Goal: Task Accomplishment & Management: Use online tool/utility

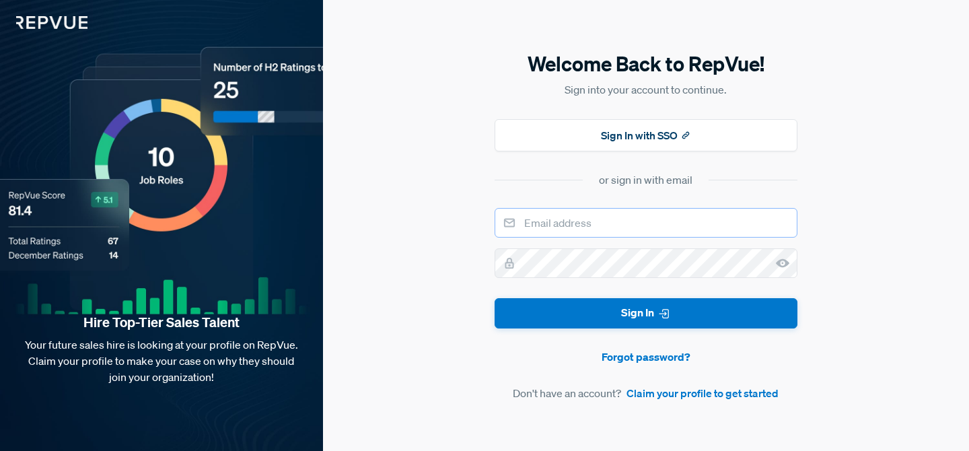
type input "amberhubspot@repvue.com"
drag, startPoint x: 583, startPoint y: 225, endPoint x: 572, endPoint y: 224, distance: 10.9
click at [572, 224] on input "amberhubspot@repvue.com" at bounding box center [646, 223] width 303 height 30
drag, startPoint x: 598, startPoint y: 223, endPoint x: 558, endPoint y: 221, distance: 39.7
click at [558, 221] on input "amberhubspot@repvue.com" at bounding box center [646, 223] width 303 height 30
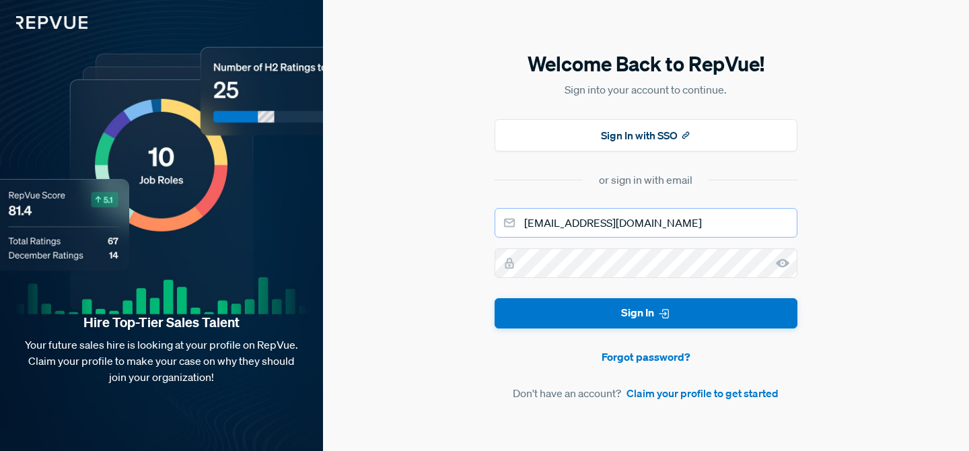
click at [584, 224] on input "amberhubspot@repvue.com" at bounding box center [646, 223] width 303 height 30
type input "amber+supermetrics@repvue.com"
click at [495, 298] on button "Sign In" at bounding box center [646, 313] width 303 height 30
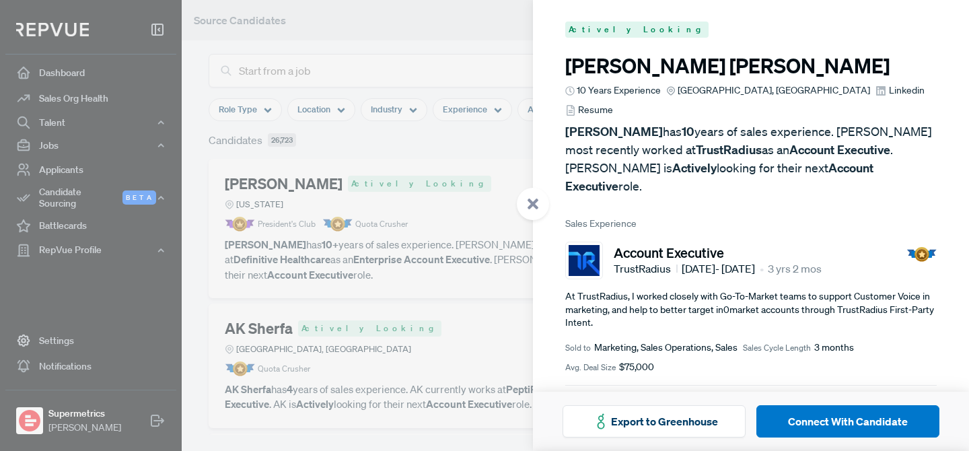
click at [492, 155] on div at bounding box center [484, 225] width 969 height 451
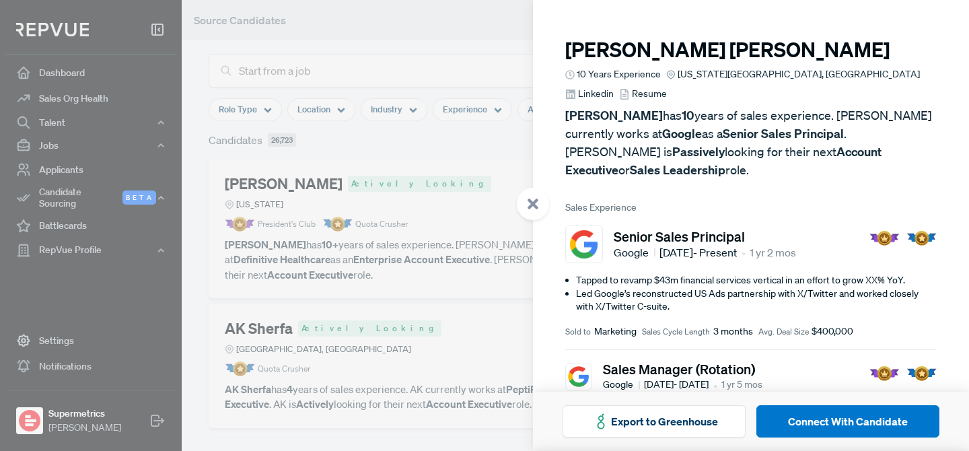
click at [425, 34] on div at bounding box center [484, 225] width 969 height 451
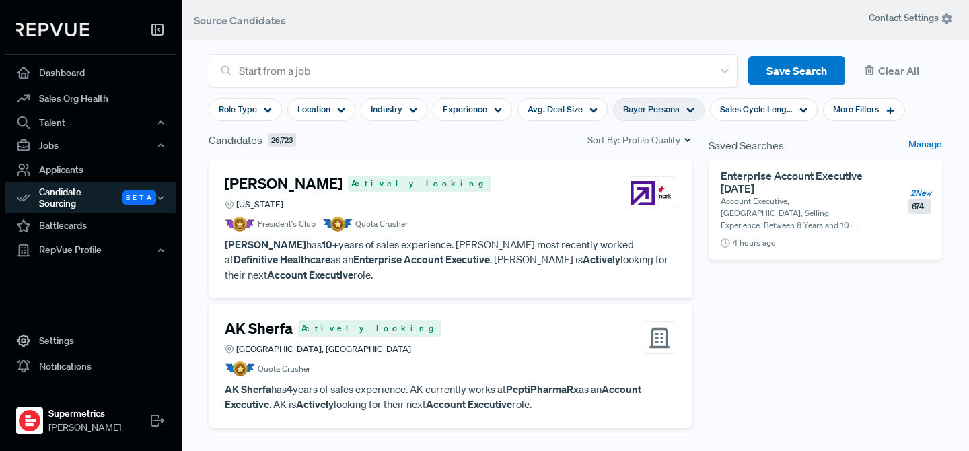
click at [673, 110] on span "Buyer Persona" at bounding box center [651, 109] width 57 height 13
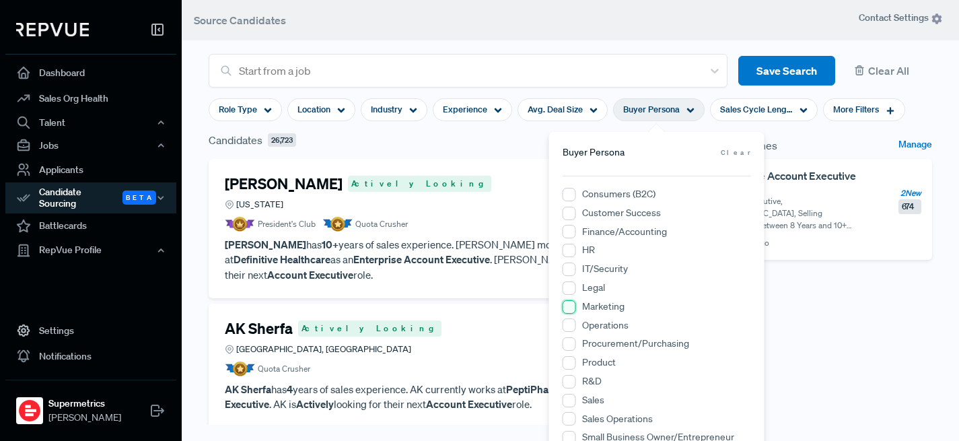
click at [569, 310] on input "Marketing" at bounding box center [569, 306] width 13 height 13
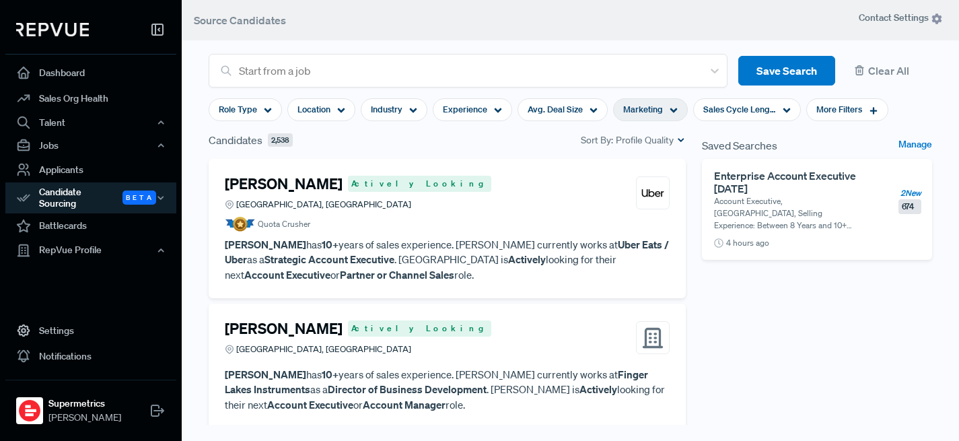
click at [638, 31] on header "Source Candidates" at bounding box center [570, 20] width 777 height 40
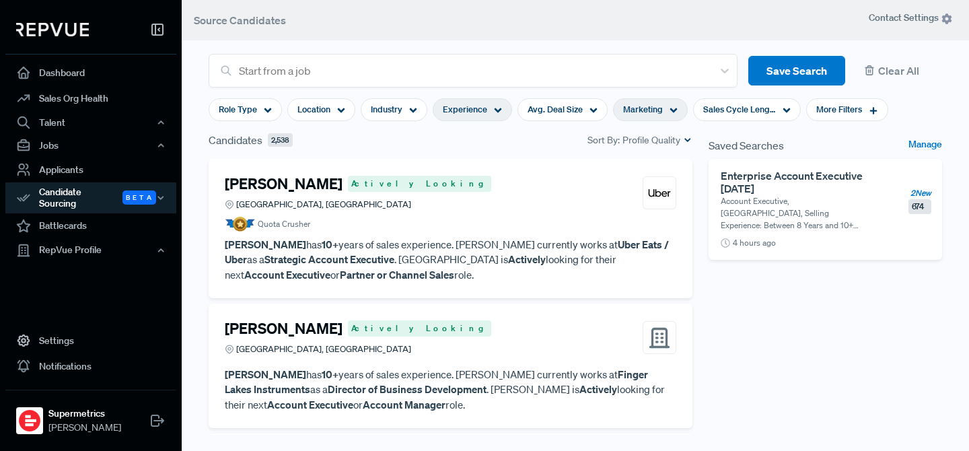
click at [468, 116] on span "Experience" at bounding box center [465, 109] width 44 height 13
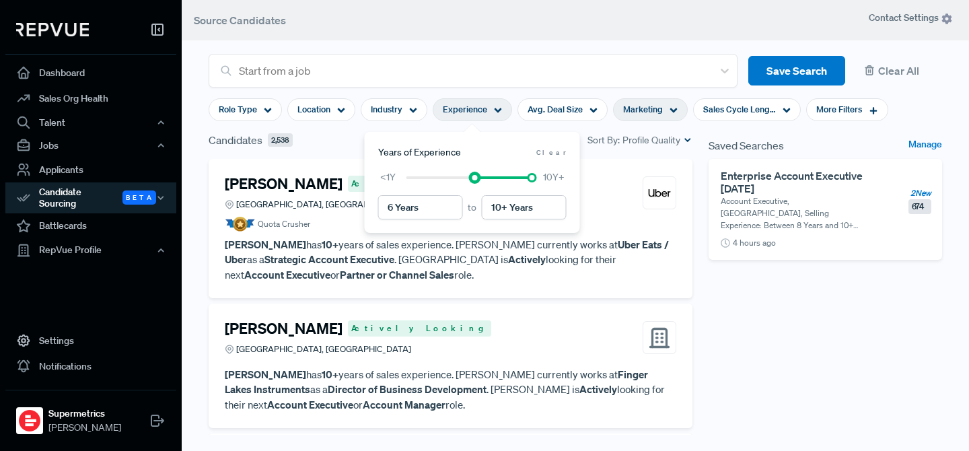
type input "5 Years"
drag, startPoint x: 404, startPoint y: 178, endPoint x: 466, endPoint y: 177, distance: 61.9
click at [466, 177] on div at bounding box center [462, 177] width 9 height 9
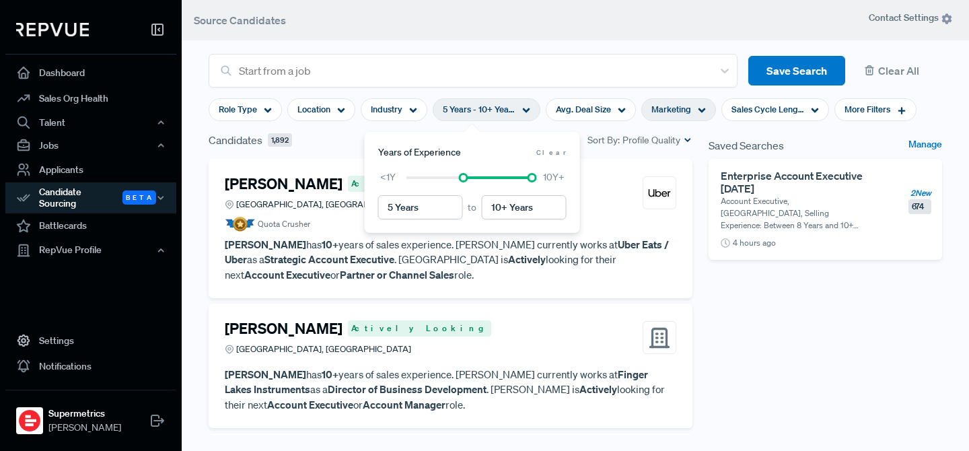
click at [734, 285] on div "Saved Searches Manage Enterprise Account Executive 08/26/2025 Account Executive…" at bounding box center [826, 318] width 250 height 372
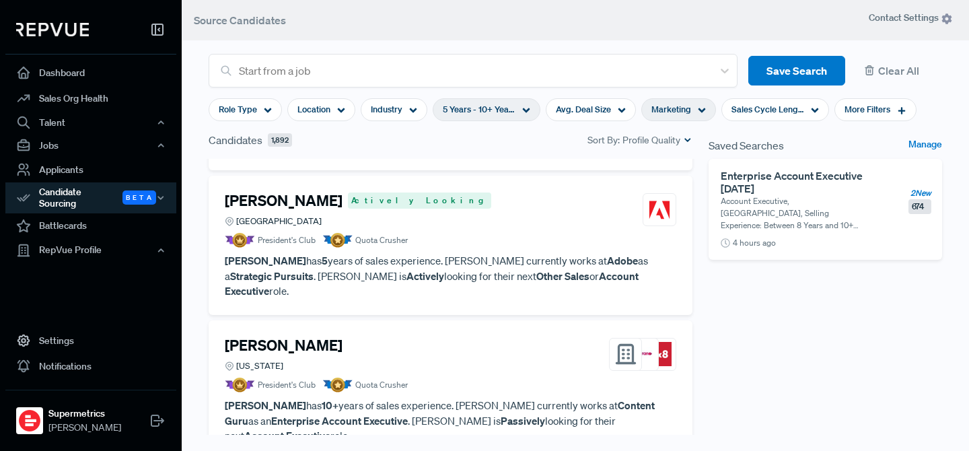
scroll to position [948, 0]
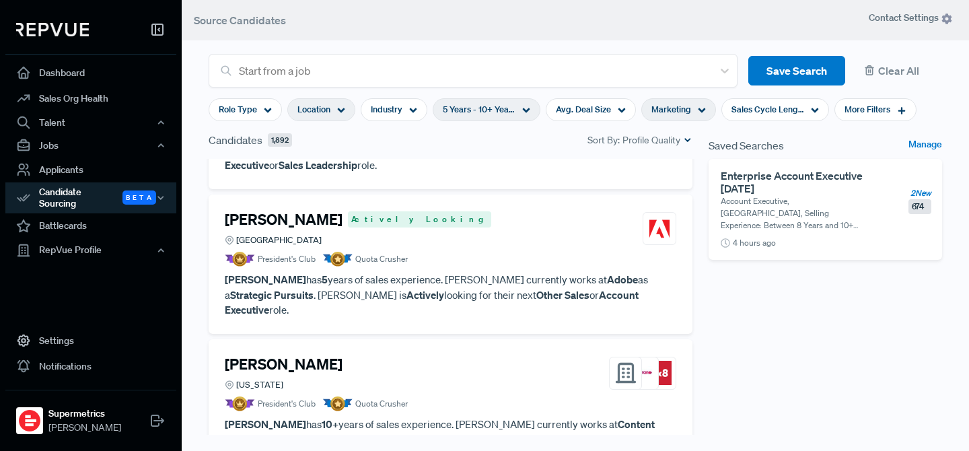
click at [324, 109] on span "Location" at bounding box center [313, 109] width 33 height 13
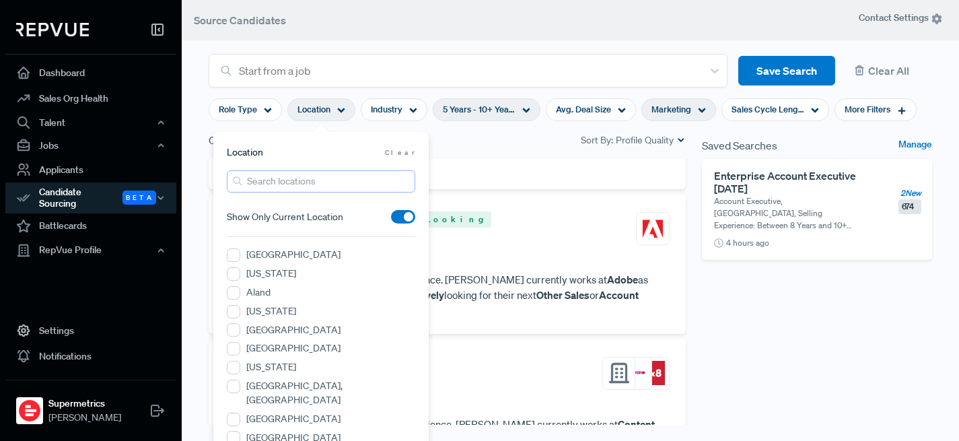
click at [293, 188] on input "search" at bounding box center [321, 181] width 188 height 22
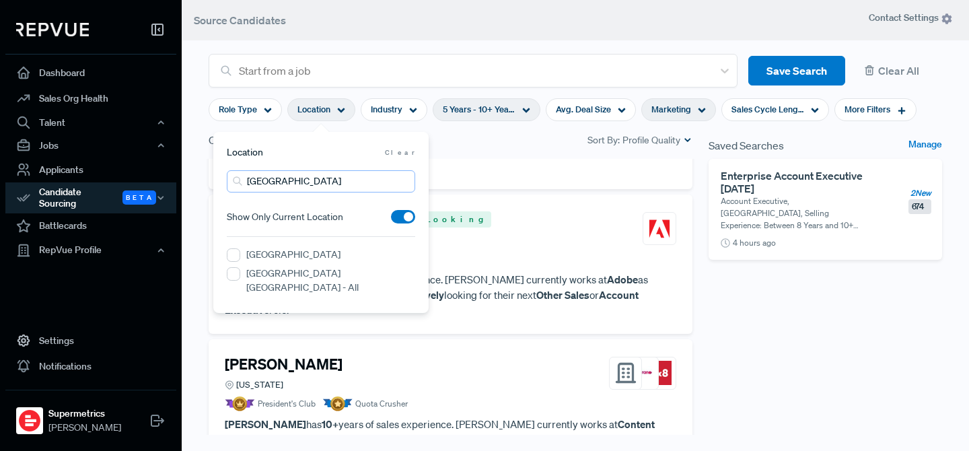
type input "united states"
click at [291, 253] on label "[GEOGRAPHIC_DATA]" at bounding box center [293, 255] width 94 height 14
click at [240, 253] on States "[GEOGRAPHIC_DATA]" at bounding box center [233, 254] width 13 height 13
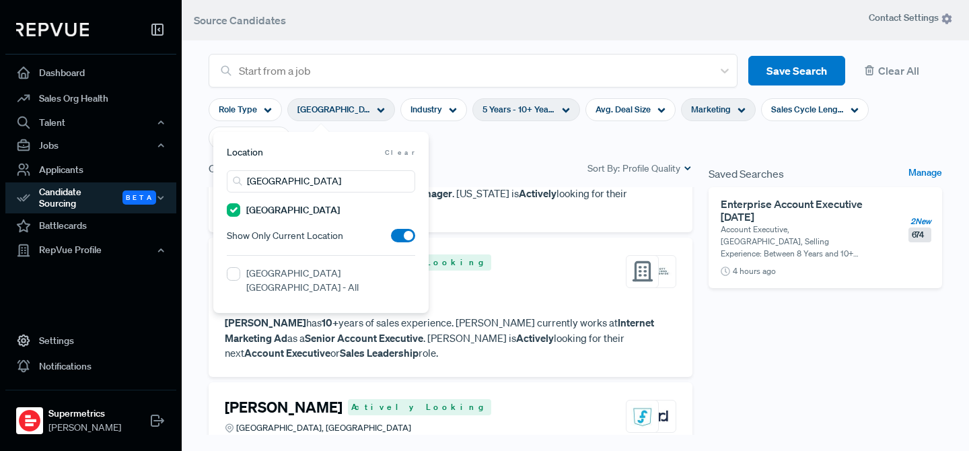
scroll to position [979, 0]
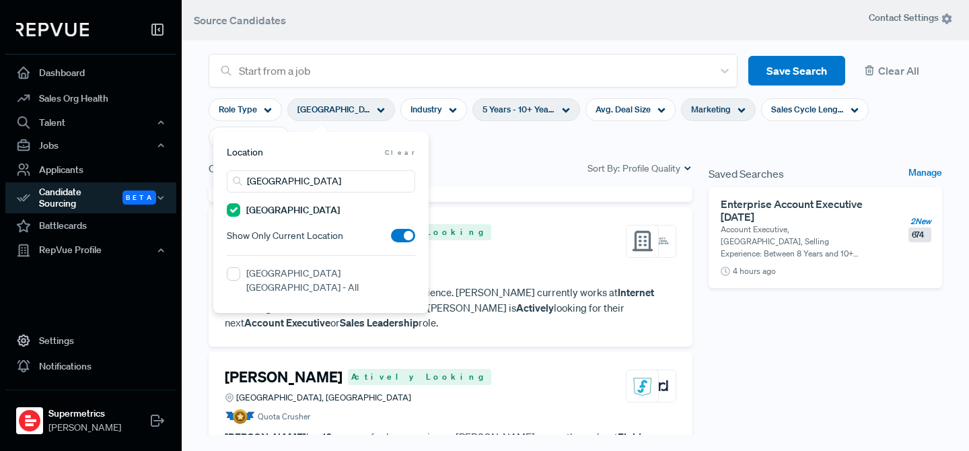
click at [548, 146] on section "Role Type United States Industry 5 Years - 10+ Years Avg. Deal Size Marketing S…" at bounding box center [576, 123] width 734 height 73
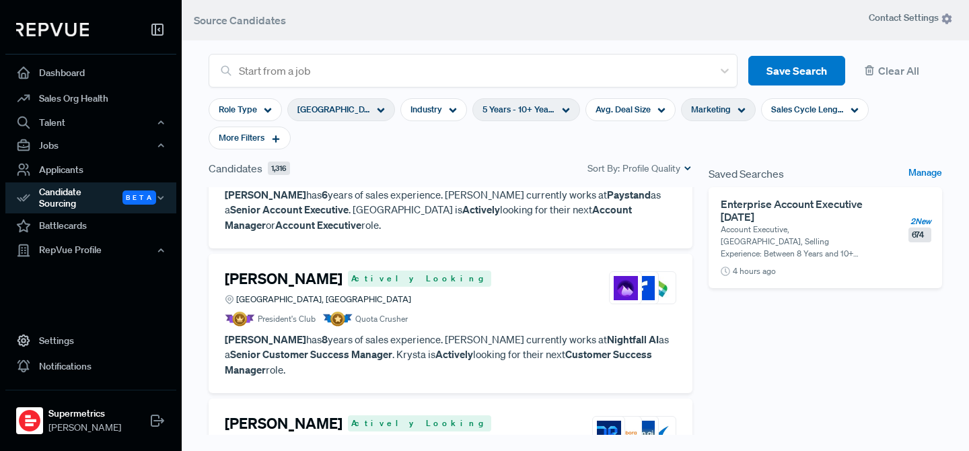
scroll to position [1947, 0]
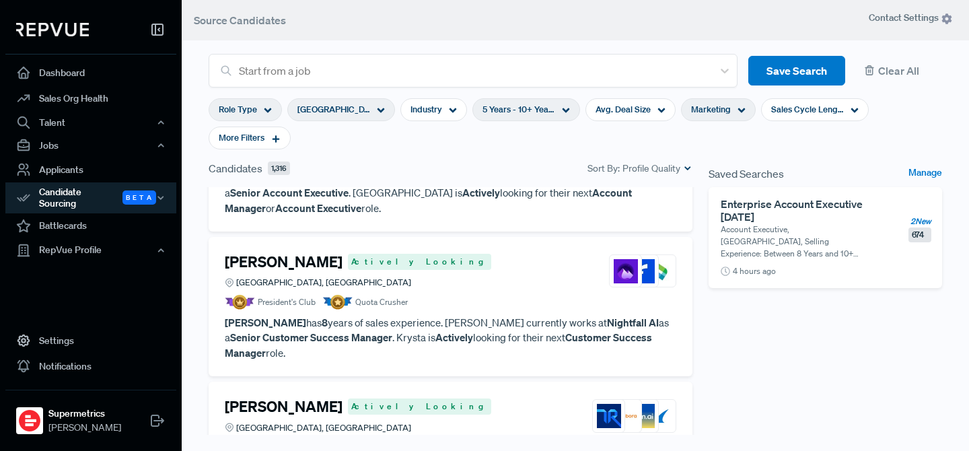
click at [219, 112] on span "Role Type" at bounding box center [238, 109] width 38 height 13
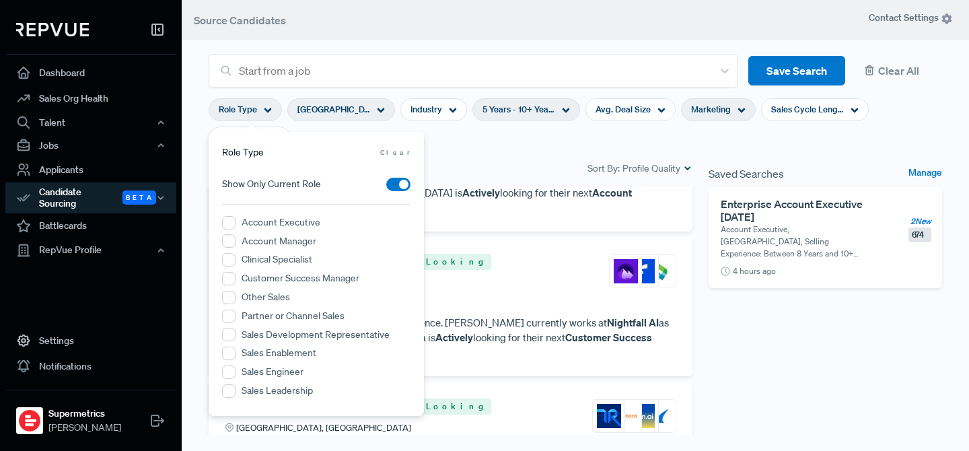
click at [259, 221] on label "Account Executive" at bounding box center [281, 222] width 79 height 14
click at [236, 221] on Executive "Account Executive" at bounding box center [228, 222] width 13 height 13
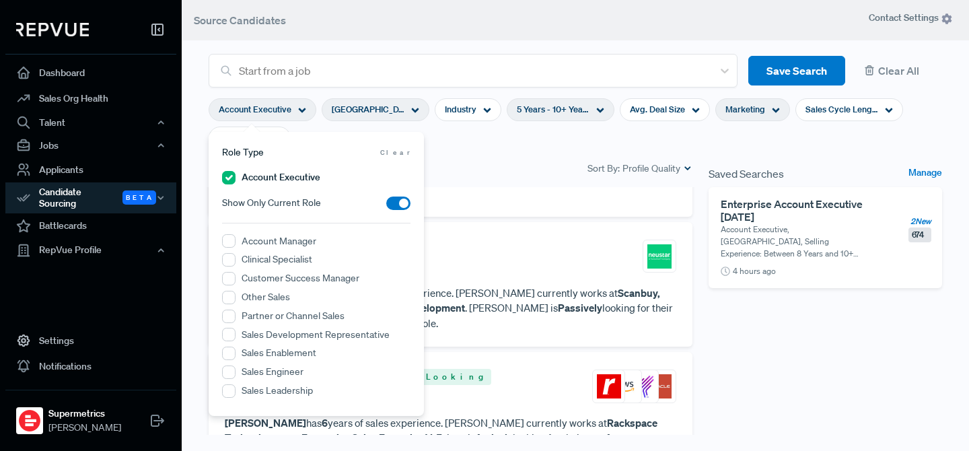
scroll to position [1917, 0]
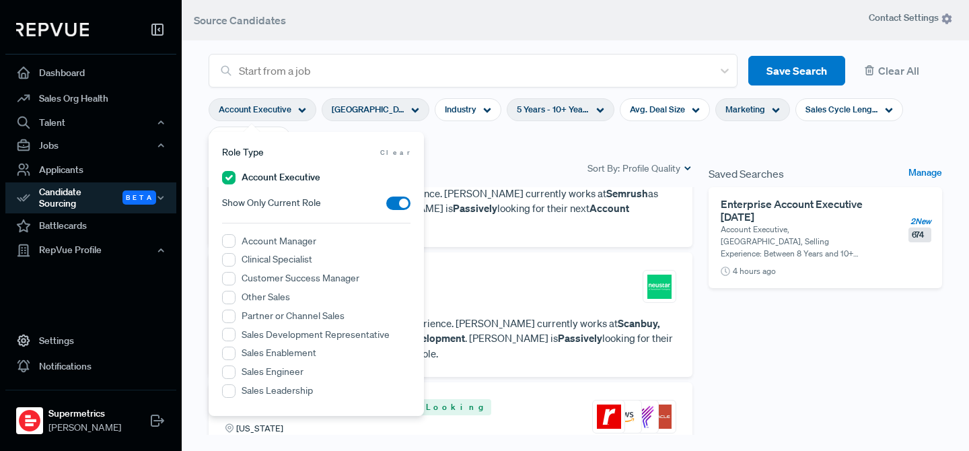
click at [486, 141] on section "Account Executive United States Industry 5 Years - 10+ Years Avg. Deal Size Mar…" at bounding box center [576, 123] width 734 height 73
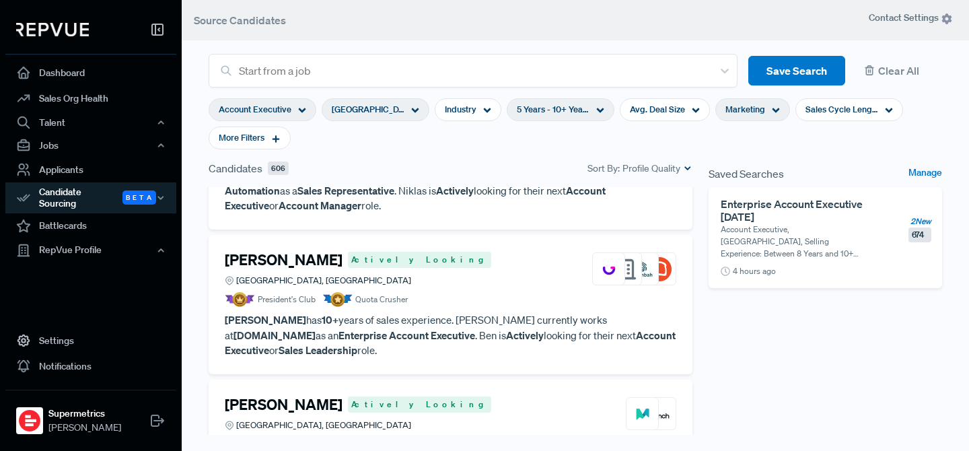
scroll to position [3165, 0]
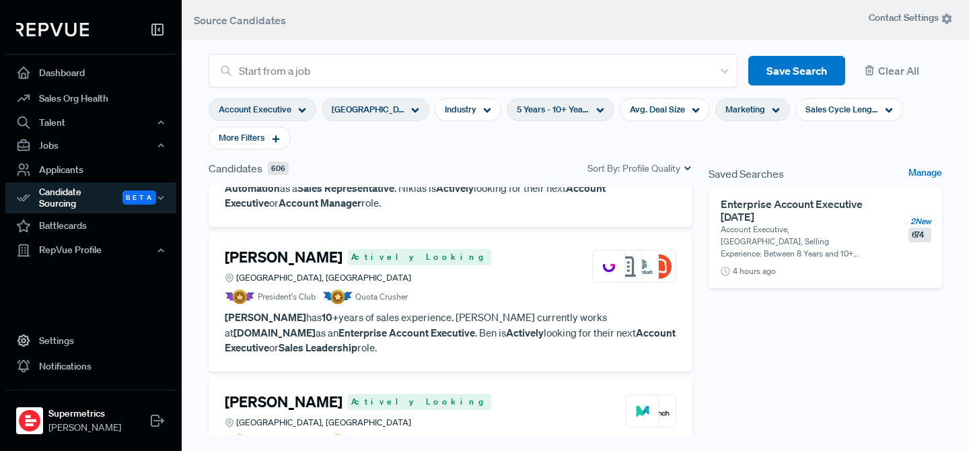
click at [561, 145] on section "Account Executive United States Industry 5 Years - 10+ Years Avg. Deal Size Mar…" at bounding box center [576, 123] width 734 height 73
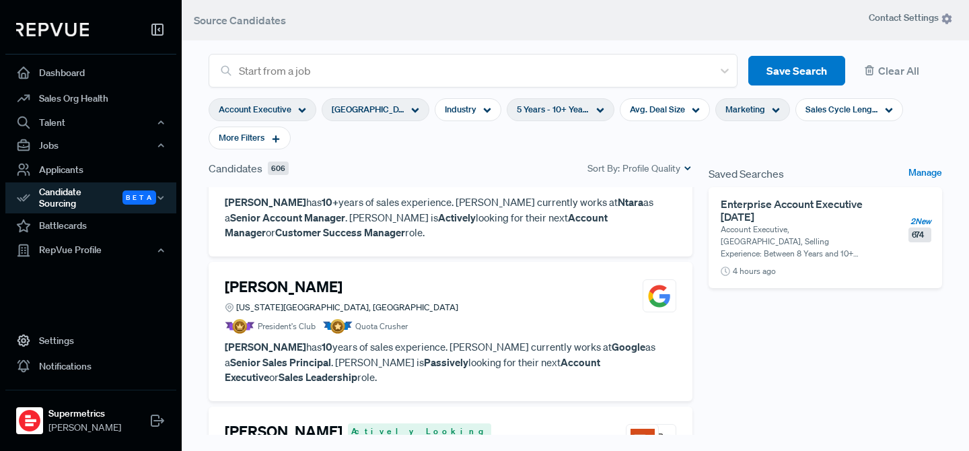
scroll to position [1398, 0]
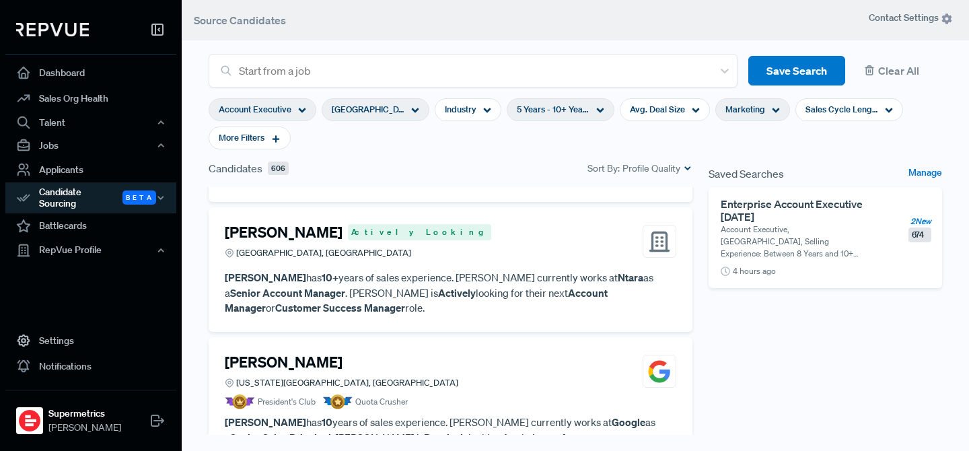
click at [281, 353] on h4 "John Hutton" at bounding box center [284, 361] width 118 height 17
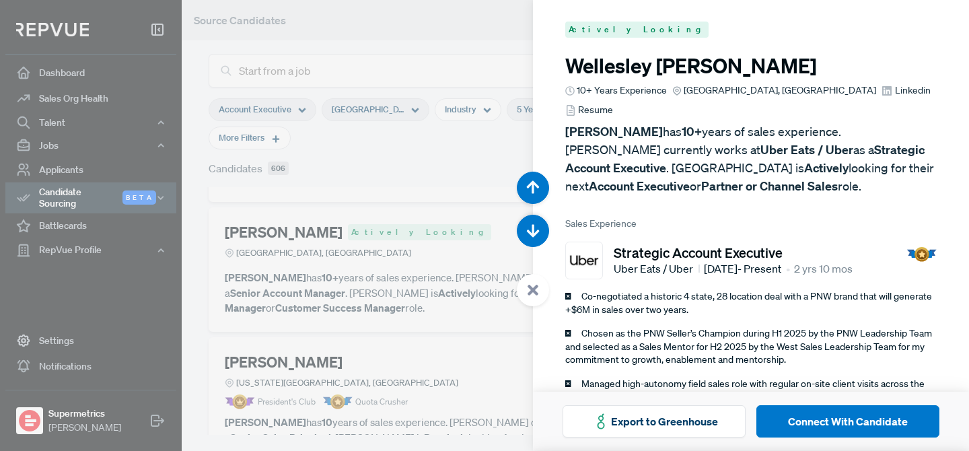
scroll to position [4961, 0]
